Goal: Information Seeking & Learning: Learn about a topic

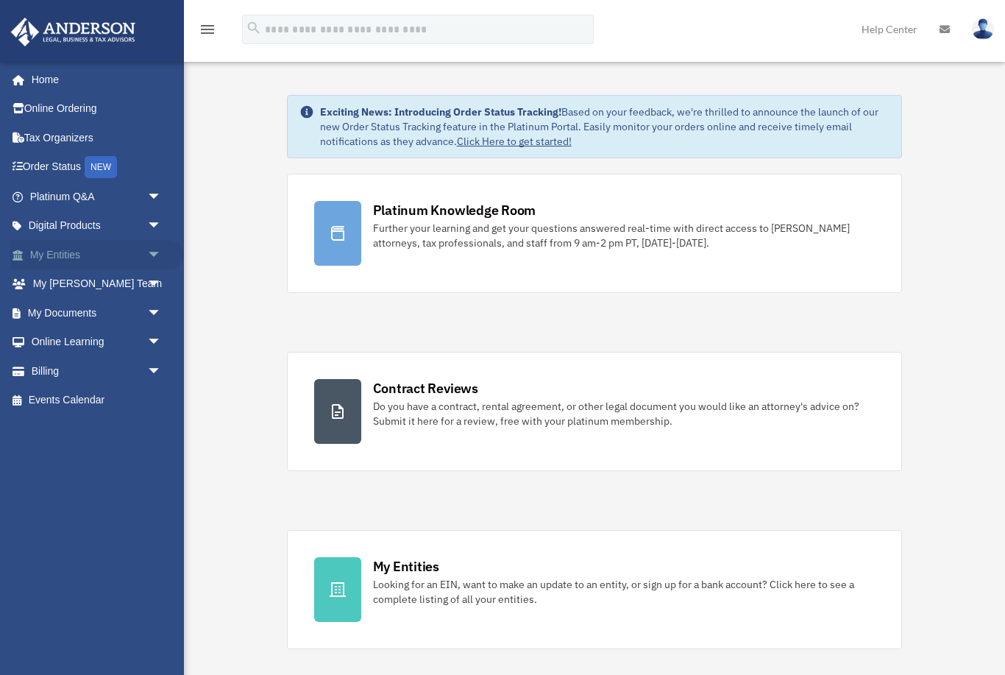
click at [155, 254] on span "arrow_drop_down" at bounding box center [161, 255] width 29 height 30
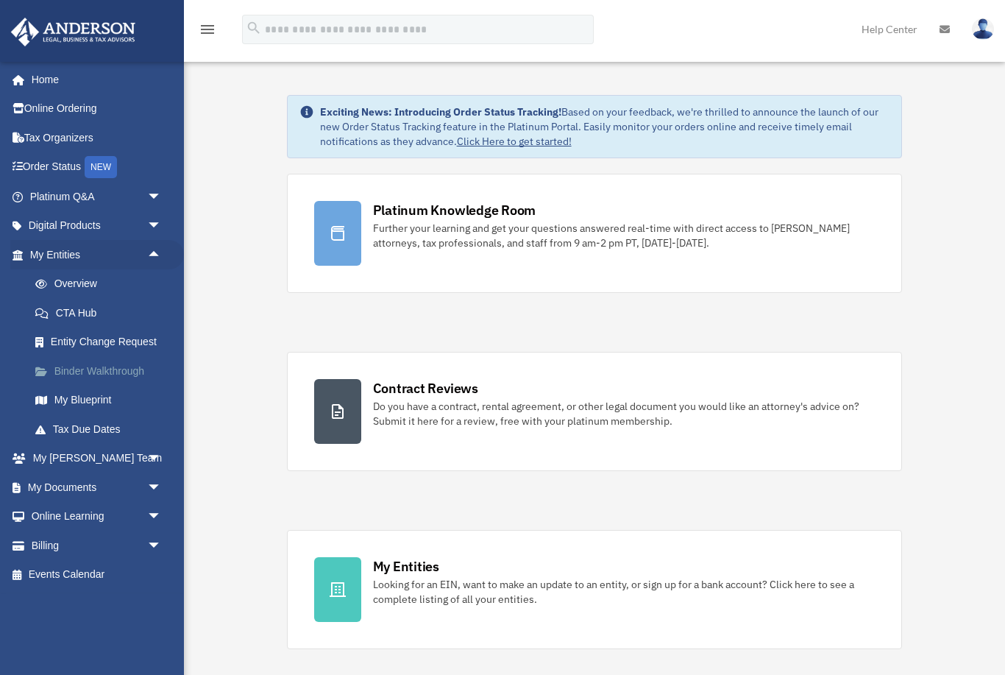
click at [119, 367] on link "Binder Walkthrough" at bounding box center [102, 370] width 163 height 29
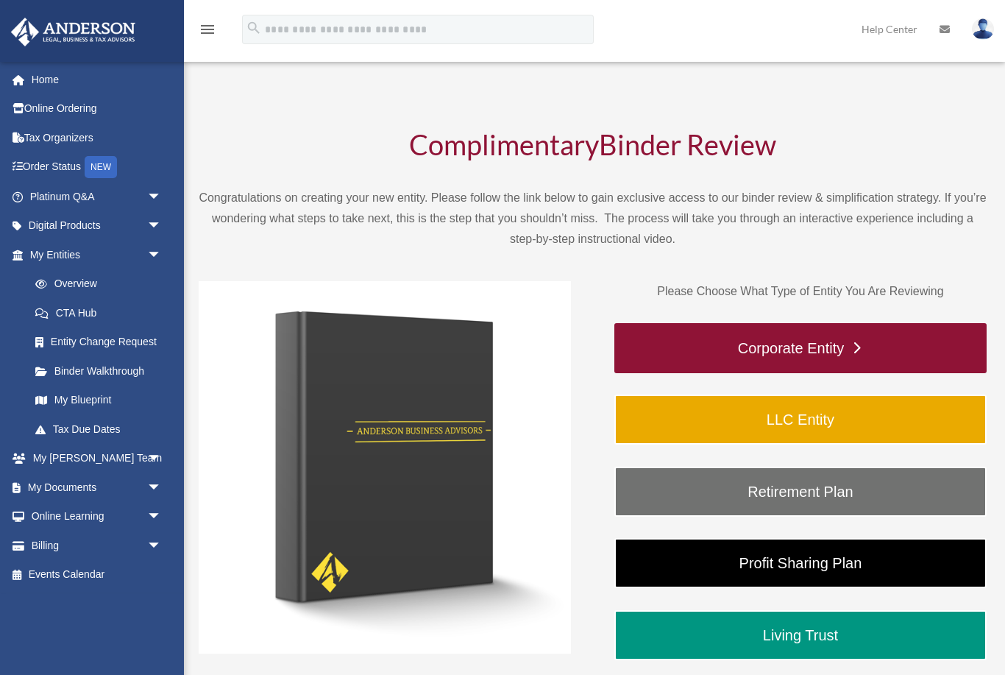
click at [821, 343] on link "Corporate Entity" at bounding box center [801, 348] width 372 height 50
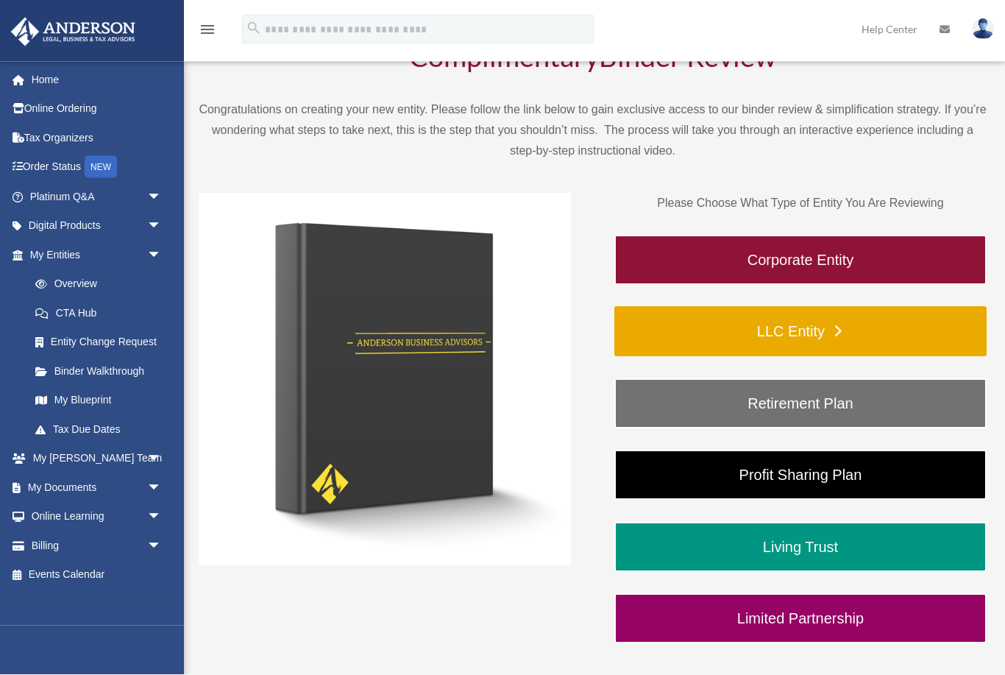
scroll to position [88, 0]
click at [811, 328] on link "LLC Entity" at bounding box center [801, 331] width 372 height 50
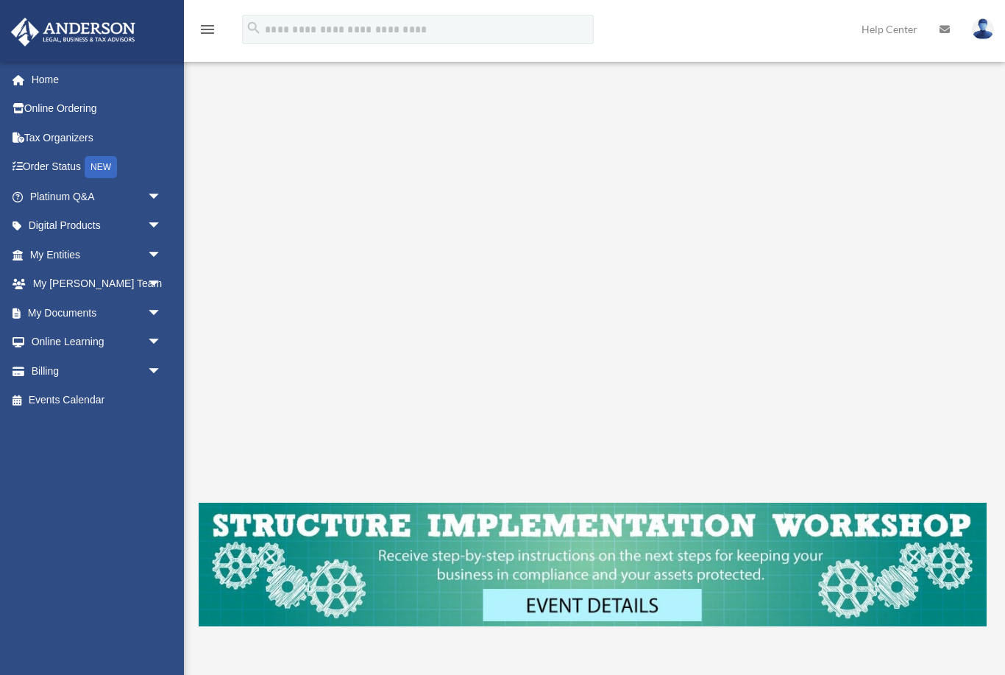
scroll to position [188, 0]
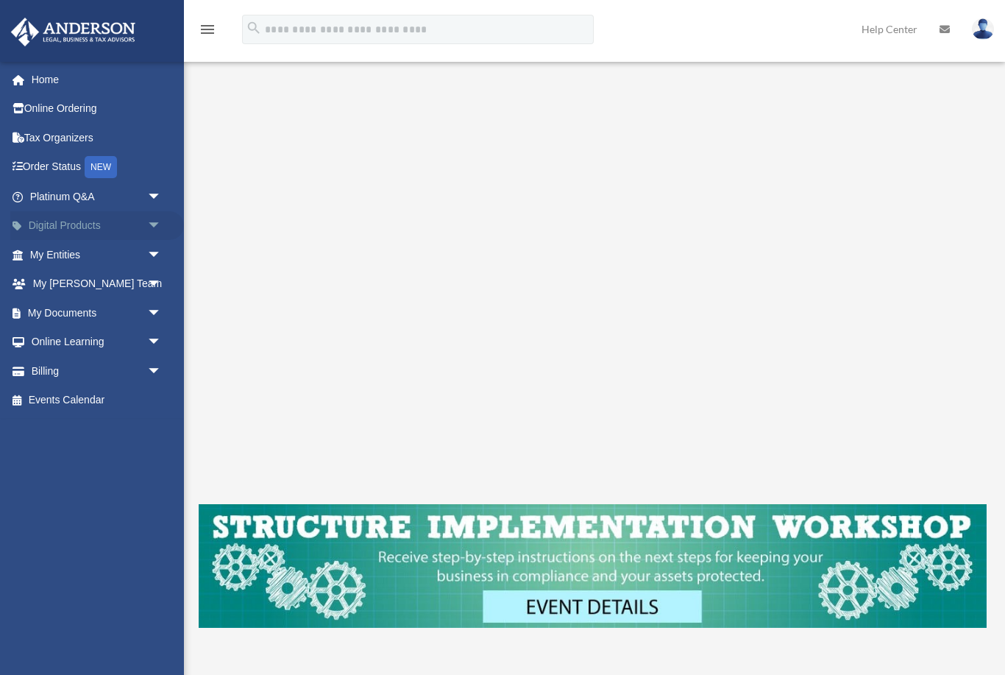
click at [153, 213] on span "arrow_drop_down" at bounding box center [161, 226] width 29 height 30
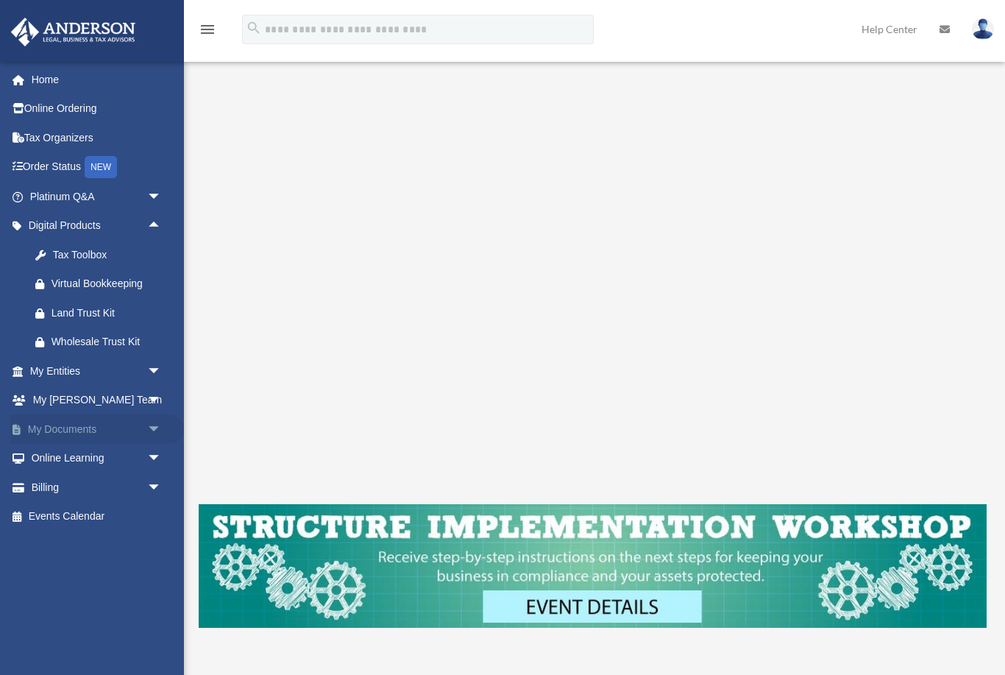
click at [163, 424] on span "arrow_drop_down" at bounding box center [161, 429] width 29 height 30
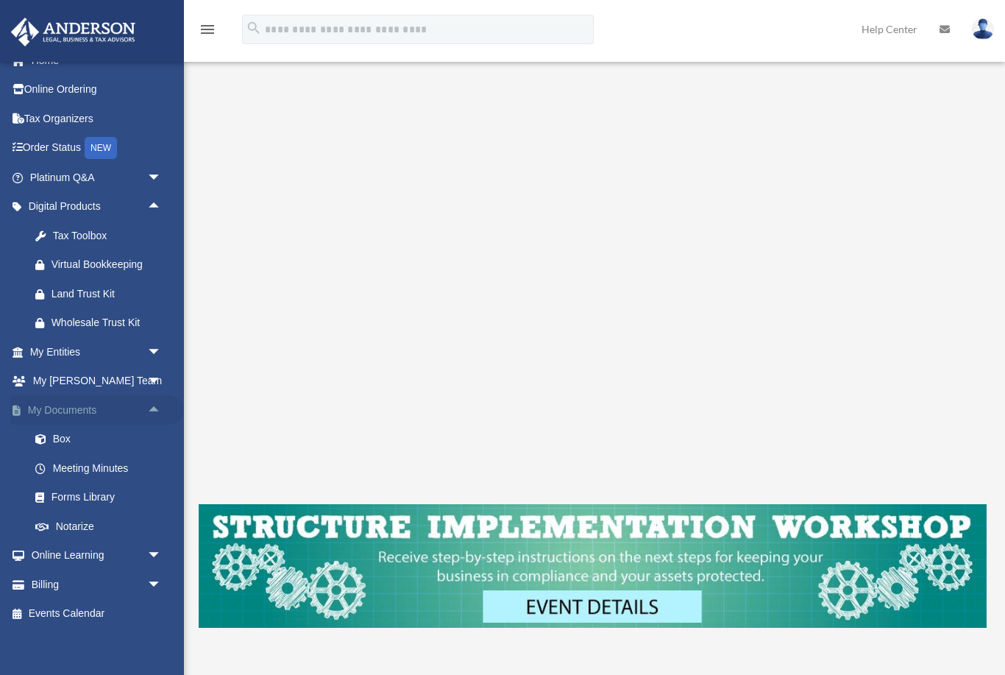
scroll to position [18, 0]
click at [157, 549] on span "arrow_drop_down" at bounding box center [161, 557] width 29 height 30
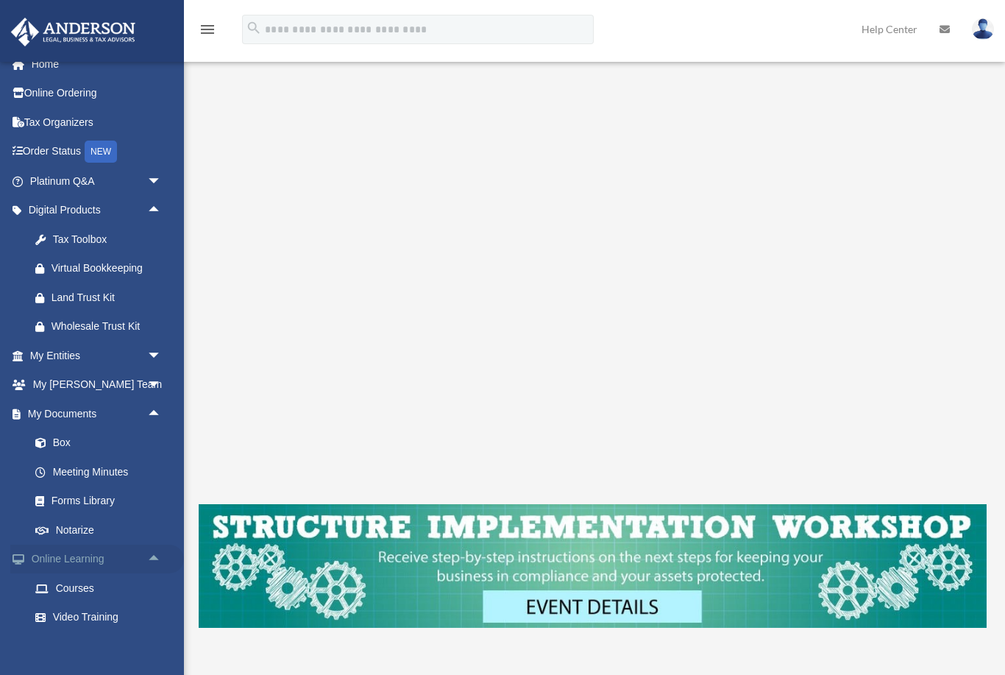
scroll to position [14, 0]
click at [158, 377] on span "arrow_drop_down" at bounding box center [161, 387] width 29 height 30
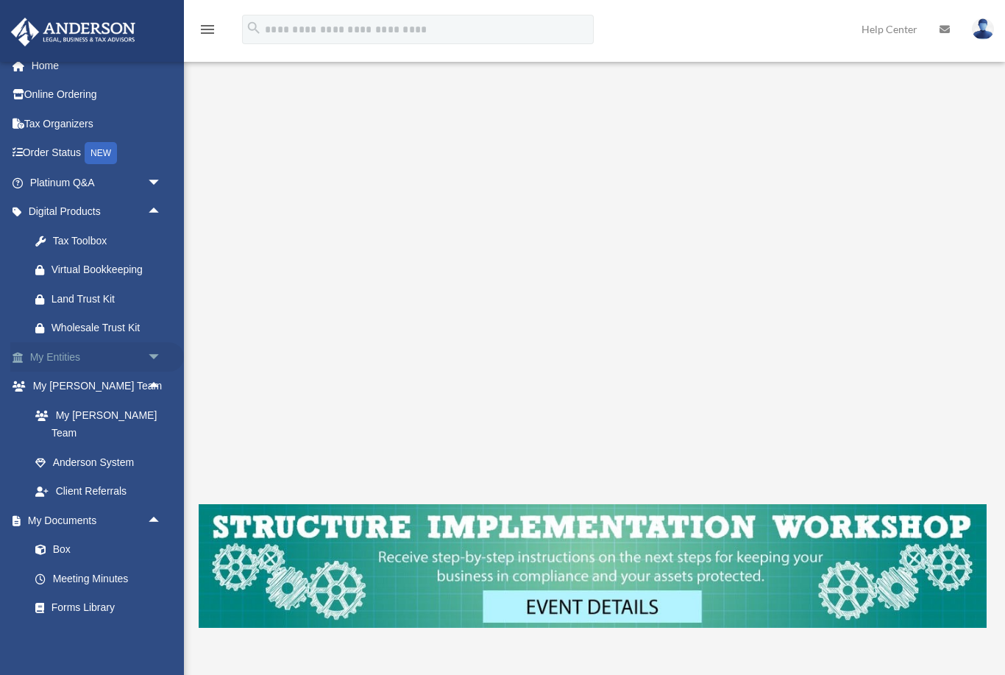
click at [161, 354] on span "arrow_drop_down" at bounding box center [161, 357] width 29 height 30
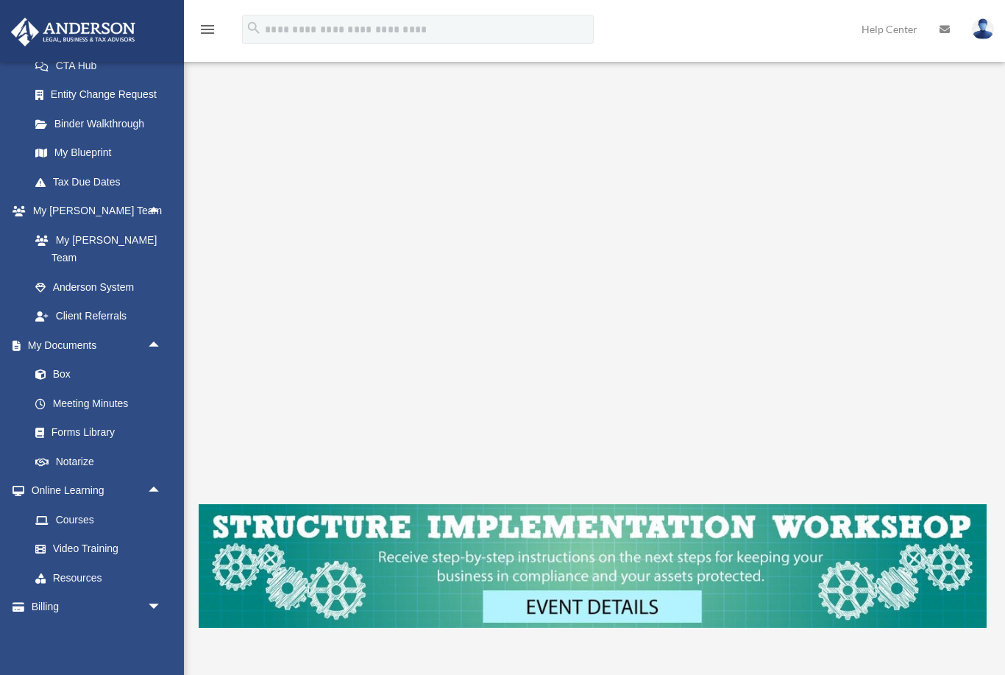
scroll to position [362, 0]
click at [160, 594] on span "arrow_drop_down" at bounding box center [161, 609] width 29 height 30
click at [157, 594] on span "arrow_drop_up" at bounding box center [161, 609] width 29 height 30
click at [154, 478] on span "arrow_drop_up" at bounding box center [161, 493] width 29 height 30
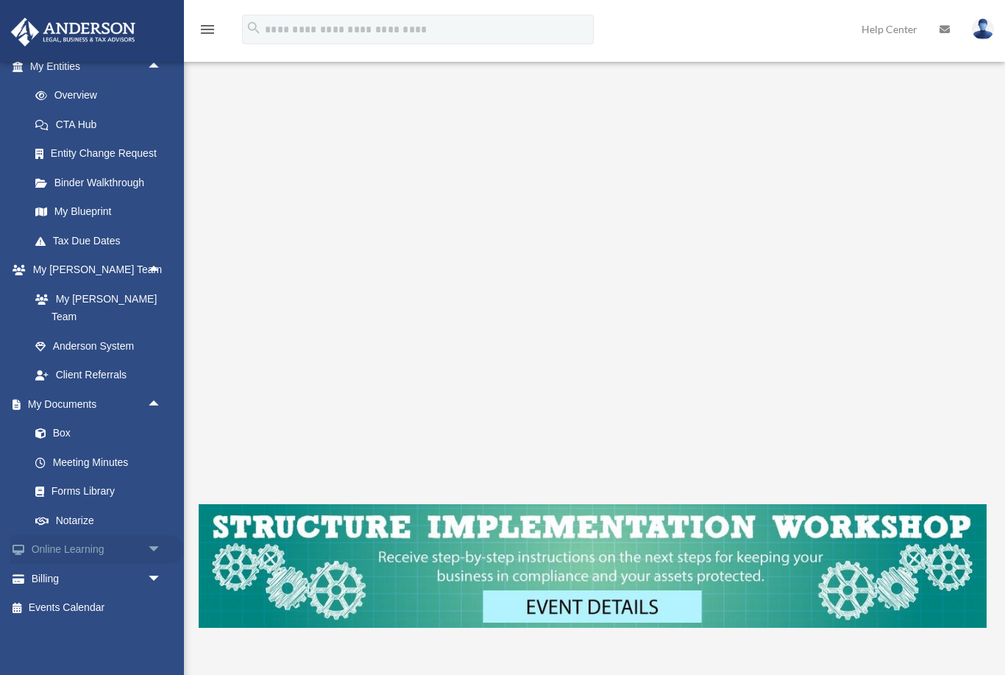
scroll to position [276, 0]
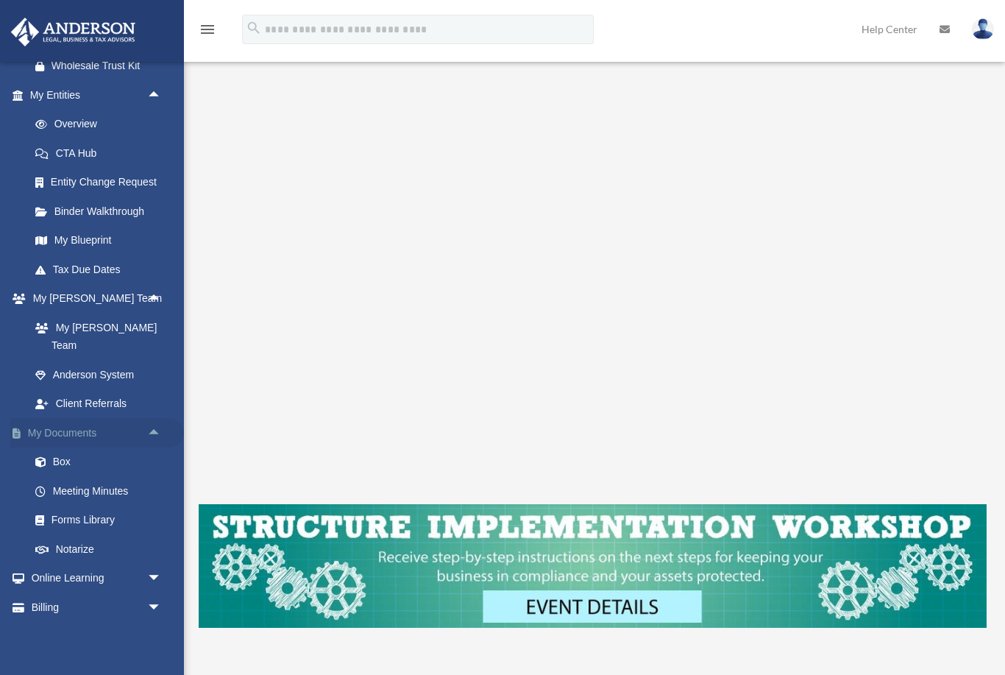
click at [160, 418] on span "arrow_drop_up" at bounding box center [161, 433] width 29 height 30
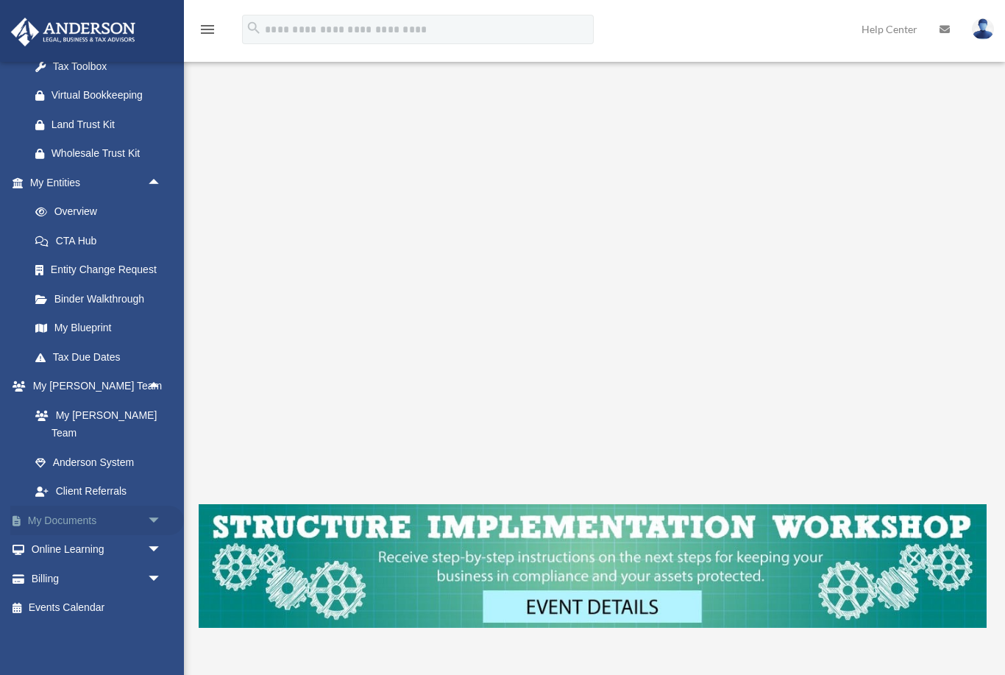
scroll to position [161, 0]
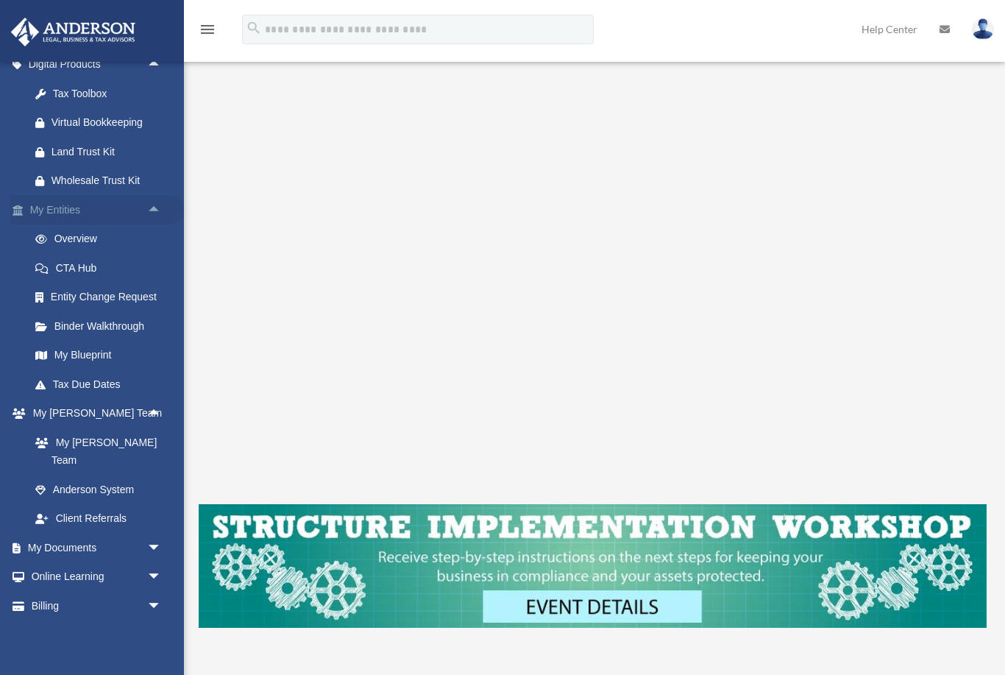
click at [165, 203] on span "arrow_drop_up" at bounding box center [161, 210] width 29 height 30
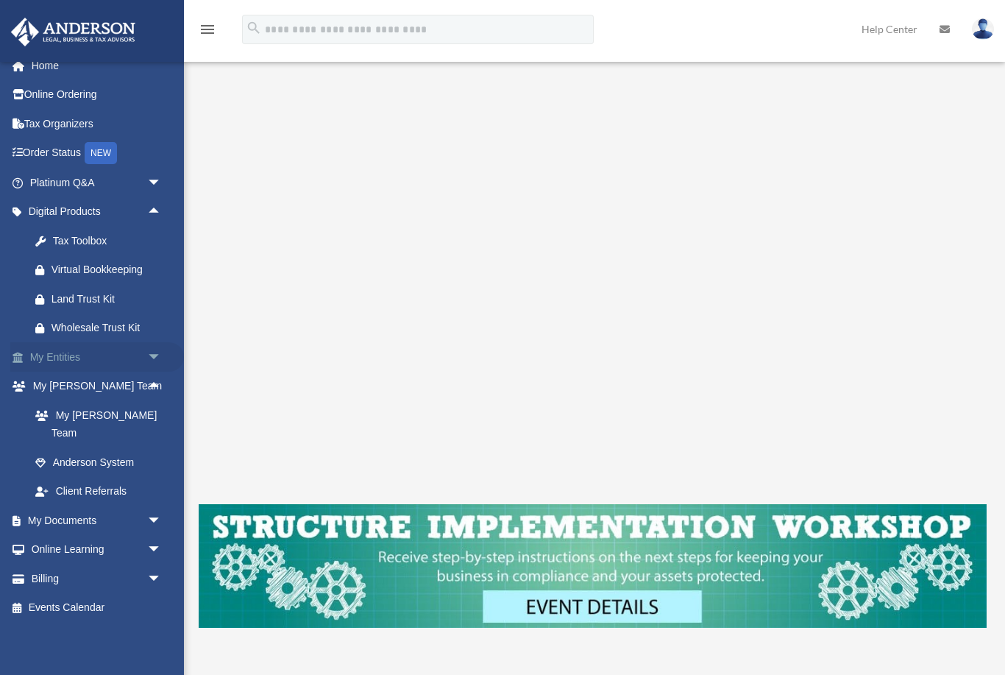
scroll to position [0, 0]
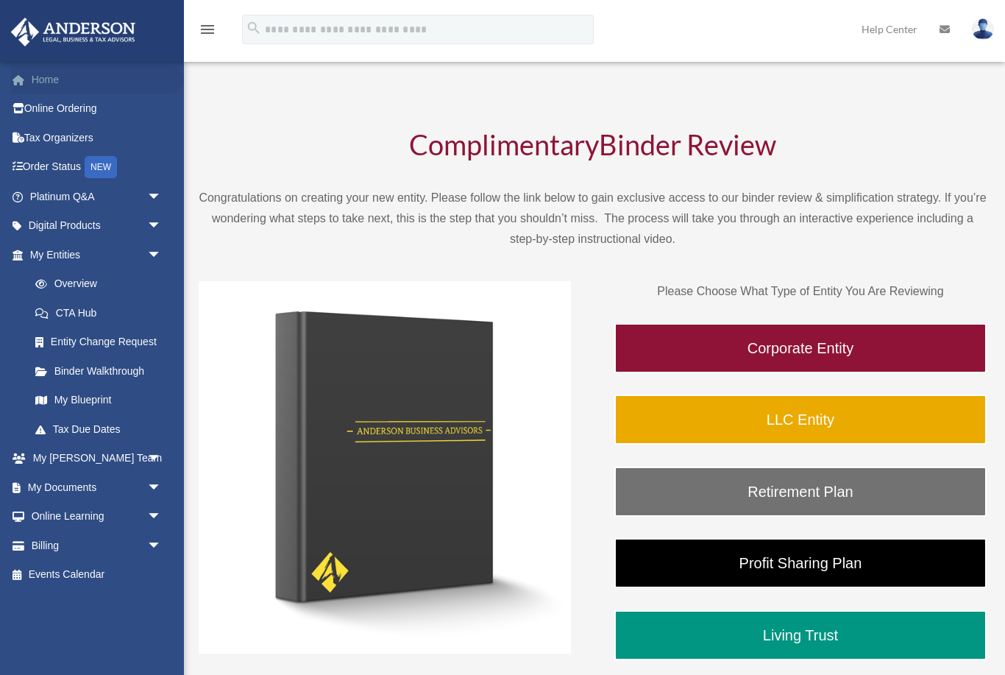
click at [59, 85] on link "Home" at bounding box center [97, 79] width 174 height 29
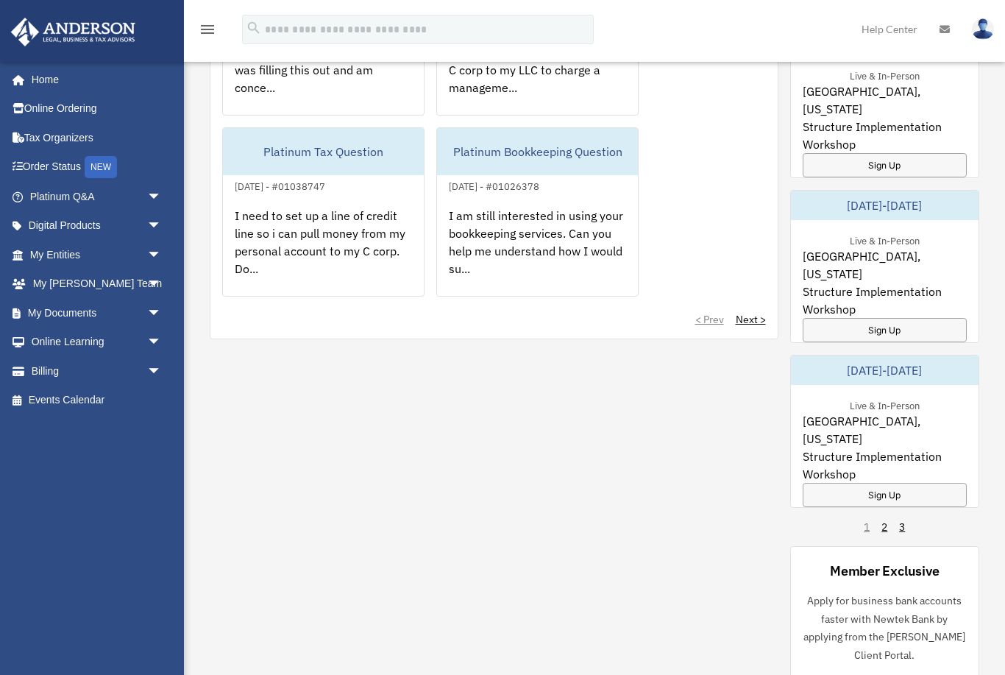
scroll to position [1036, 0]
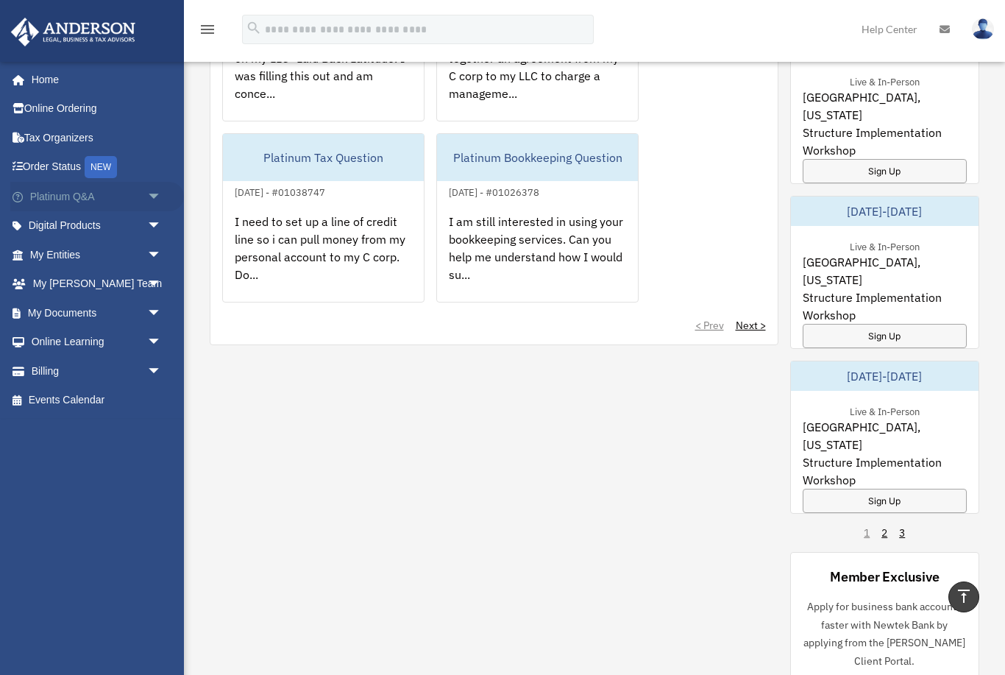
click at [153, 189] on span "arrow_drop_down" at bounding box center [161, 197] width 29 height 30
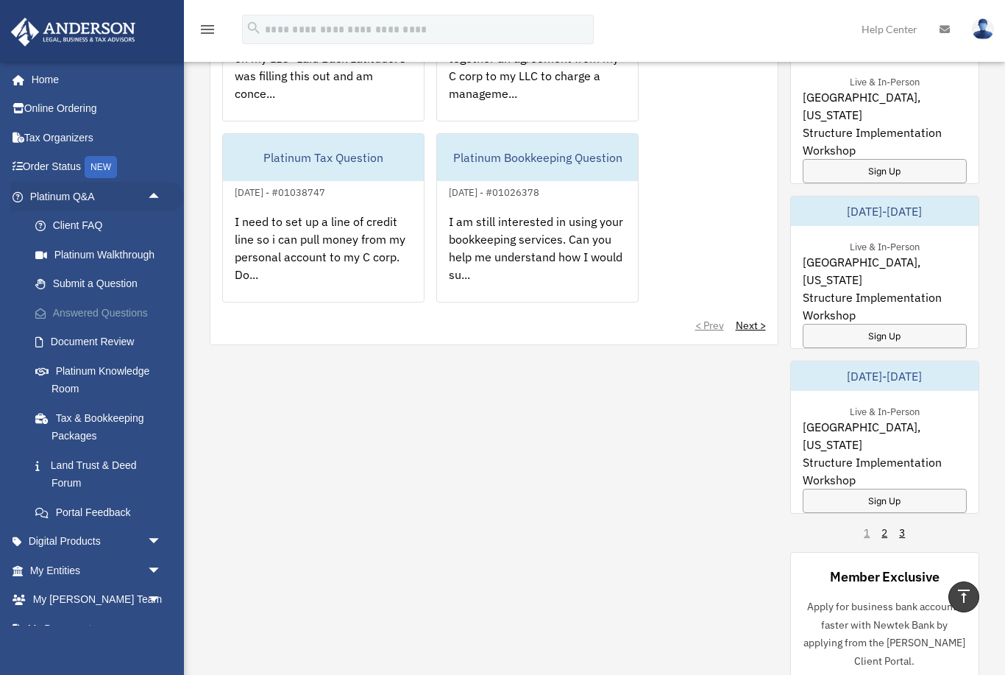
click at [145, 310] on link "Answered Questions" at bounding box center [102, 312] width 163 height 29
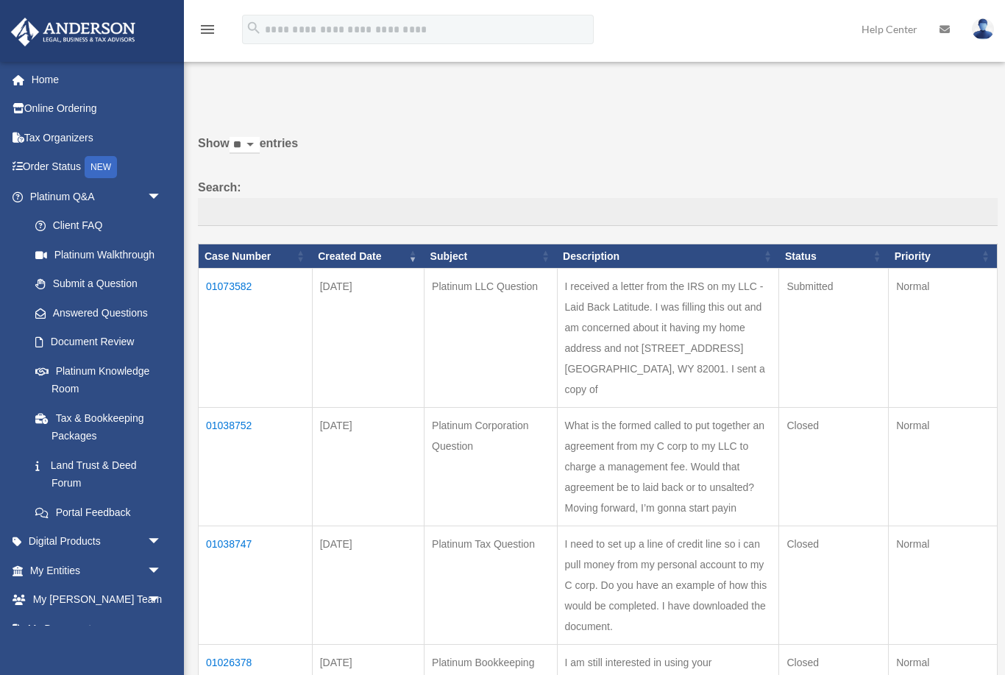
click at [236, 297] on td "01073582" at bounding box center [256, 338] width 114 height 139
